Goal: Task Accomplishment & Management: Use online tool/utility

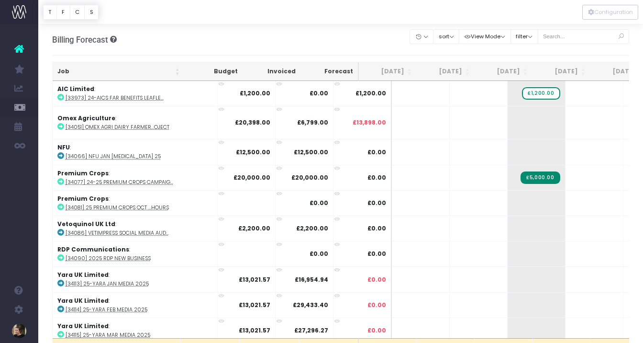
scroll to position [0, 78]
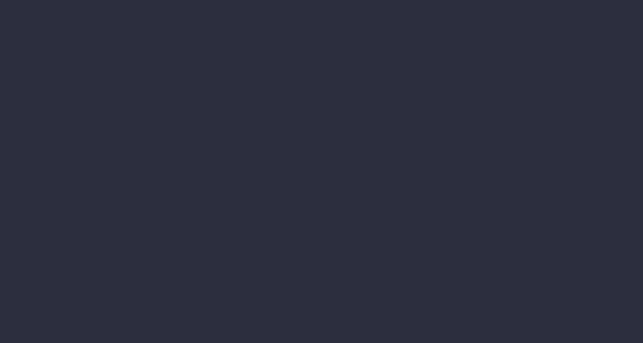
click at [267, 245] on div at bounding box center [321, 171] width 643 height 343
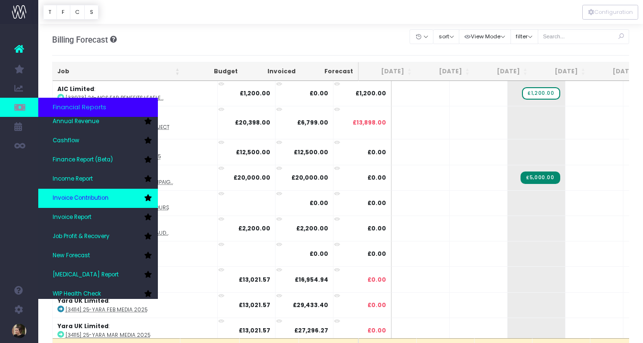
scroll to position [37, 0]
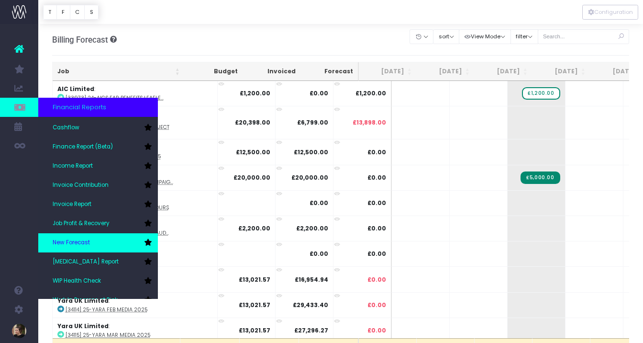
click at [81, 241] on span "New Forecast" at bounding box center [71, 242] width 37 height 9
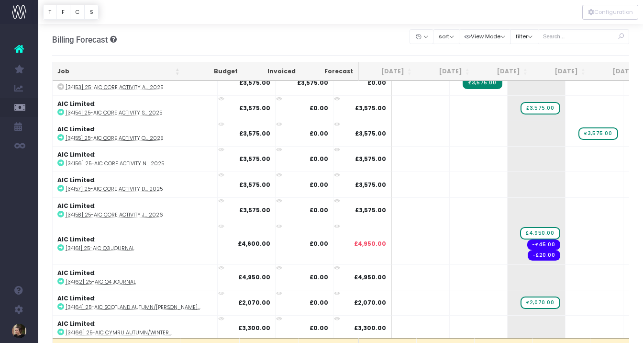
scroll to position [744, 0]
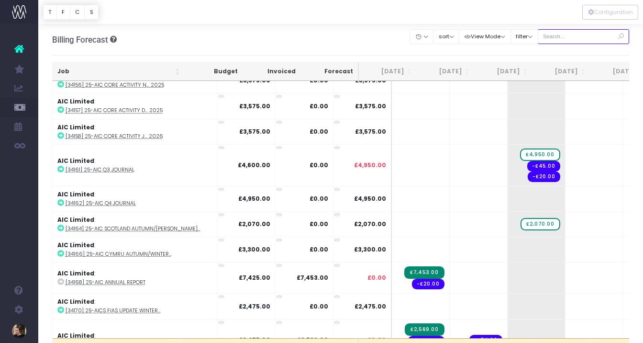
click at [565, 38] on input "text" at bounding box center [584, 36] width 92 height 15
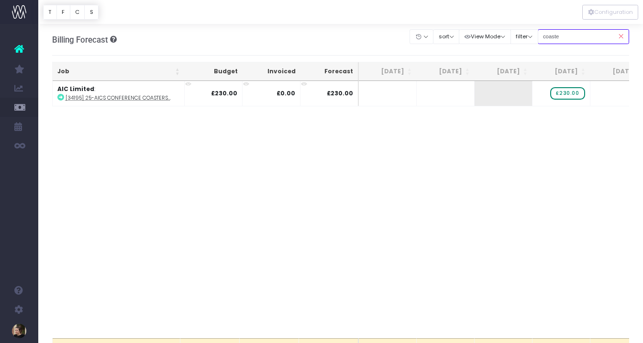
scroll to position [0, 0]
click at [543, 204] on div "Job Budget Invoiced Forecast Jul 25 Aug 25 Sep 25 Oct 25 Nov 25 Dec 25 Jan 26 F…" at bounding box center [340, 209] width 577 height 257
click at [607, 8] on button "Configuration" at bounding box center [610, 12] width 56 height 15
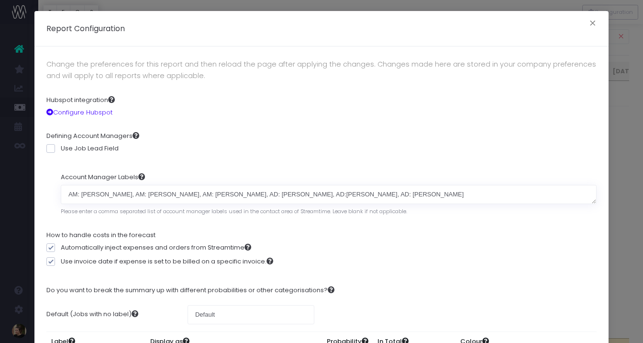
click at [627, 101] on div "Report Configuration × Change the preferences for this report and then reload t…" at bounding box center [321, 171] width 643 height 343
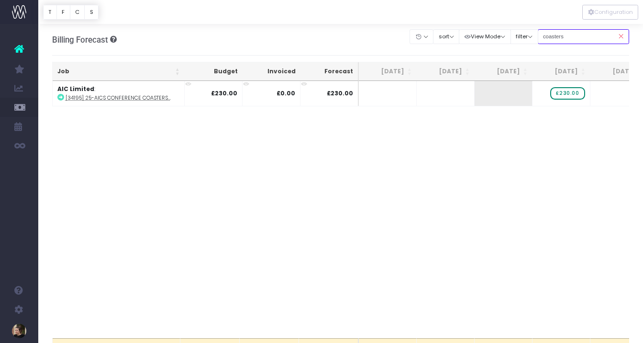
click at [588, 42] on input "coasters" at bounding box center [584, 36] width 92 height 15
drag, startPoint x: 590, startPoint y: 38, endPoint x: 533, endPoint y: 38, distance: 57.4
click at [533, 38] on div "Clear Filters Hide Jul 2025 Aug 2025 Sep 2025 Oct 2025 Nov 2025 Dec 2025 Jan 20…" at bounding box center [519, 37] width 219 height 20
type input "benefits"
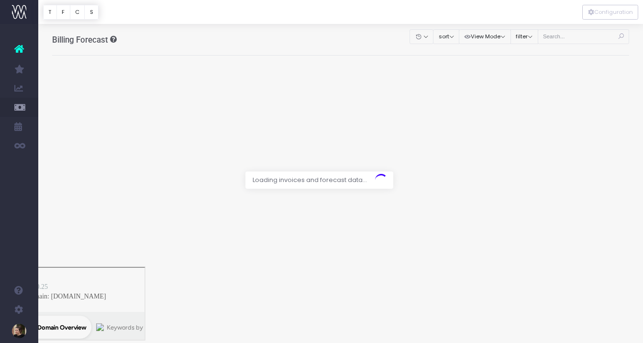
click at [583, 33] on div at bounding box center [321, 171] width 643 height 343
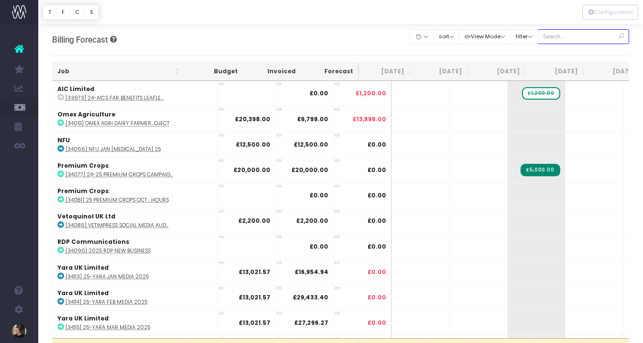
click at [565, 39] on input "text" at bounding box center [584, 36] width 92 height 15
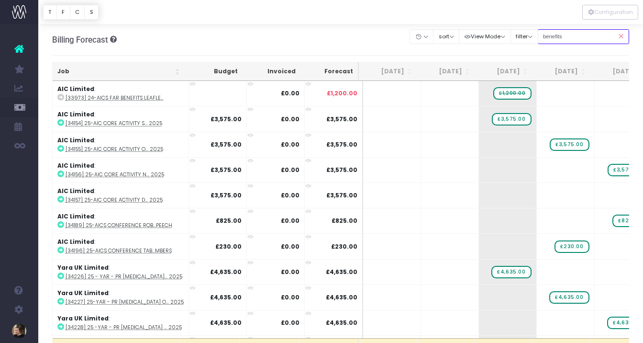
type input "benefits"
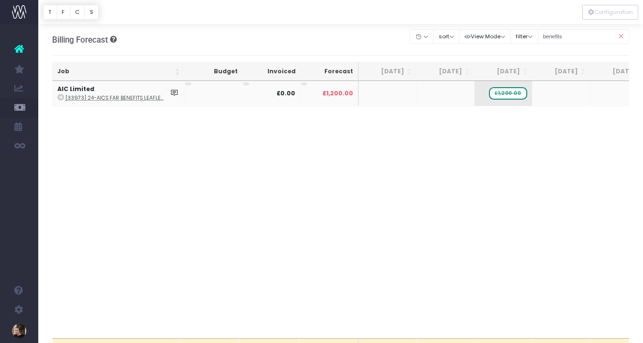
click at [512, 91] on span "£1,200.00" at bounding box center [508, 93] width 38 height 12
click at [481, 156] on body "Oh my... this is bad. wayahead wasn't able to load this page. Please contact su…" at bounding box center [321, 171] width 643 height 343
